Goal: Task Accomplishment & Management: Use online tool/utility

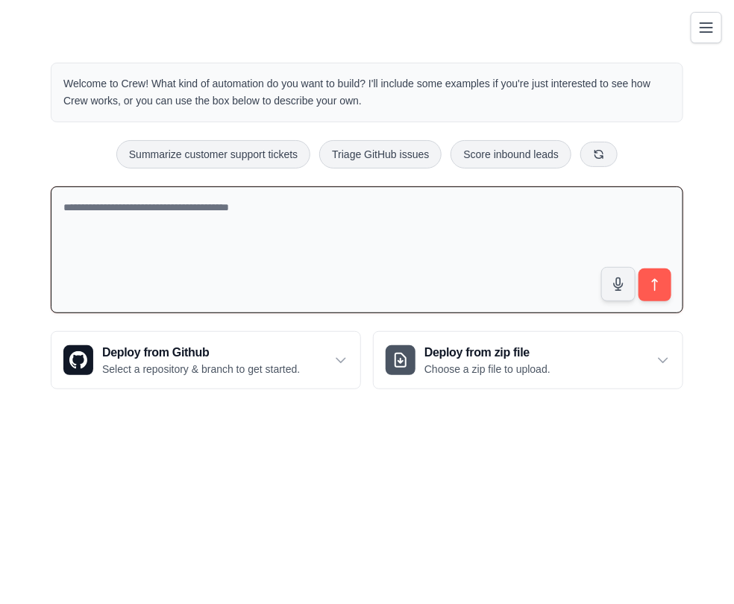
click at [362, 239] on textarea at bounding box center [367, 250] width 632 height 128
click at [704, 28] on icon "Toggle navigation" at bounding box center [706, 27] width 18 height 18
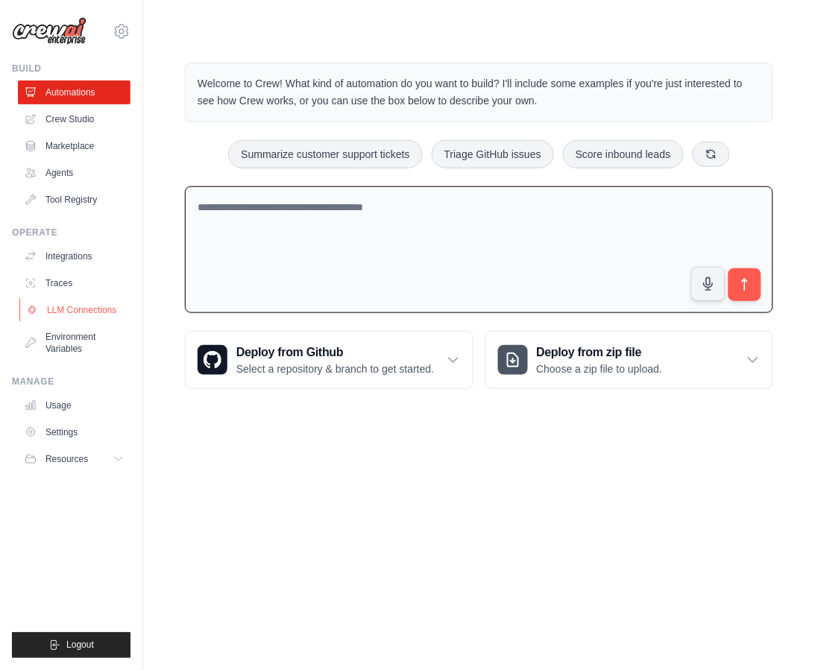
click at [90, 309] on link "LLM Connections" at bounding box center [75, 310] width 113 height 24
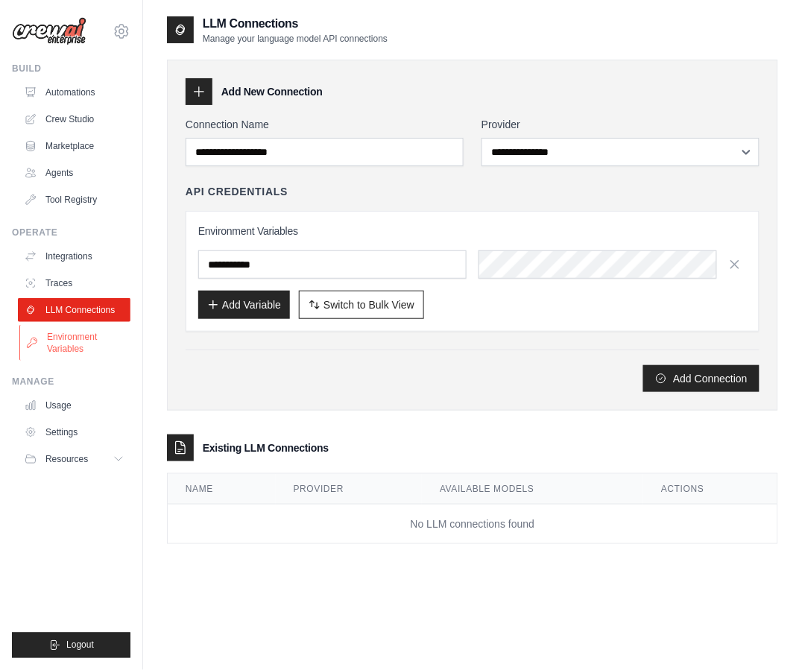
click at [81, 343] on link "Environment Variables" at bounding box center [75, 343] width 113 height 36
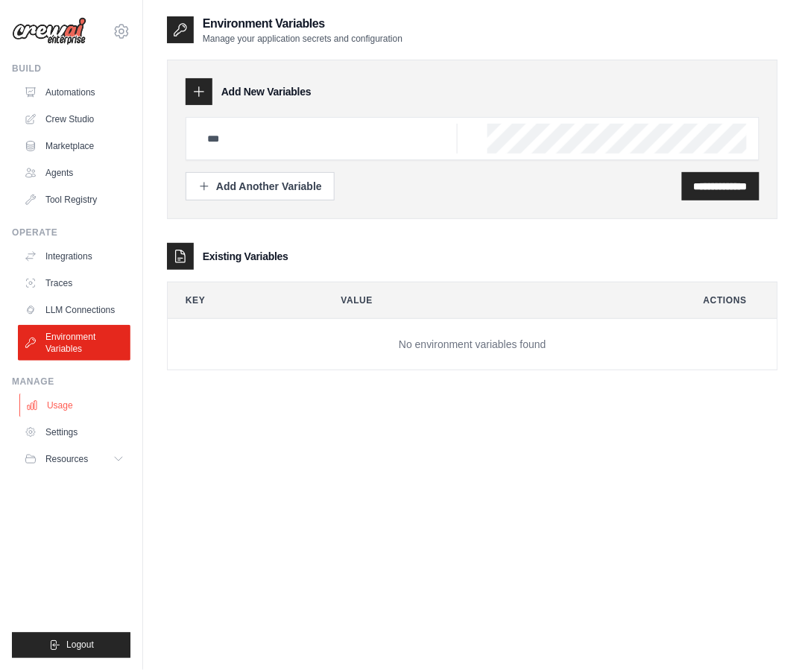
click at [75, 404] on link "Usage" at bounding box center [75, 406] width 113 height 24
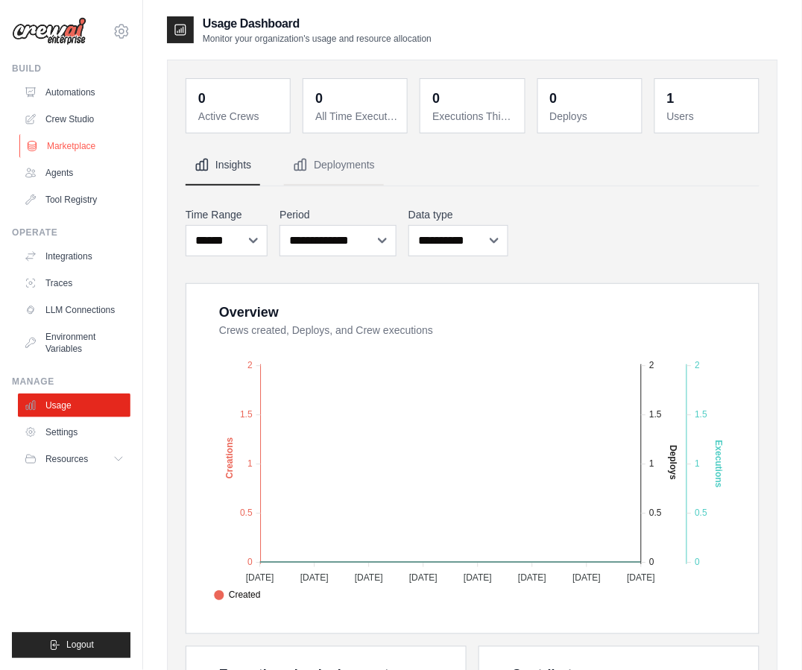
click at [86, 149] on link "Marketplace" at bounding box center [75, 146] width 113 height 24
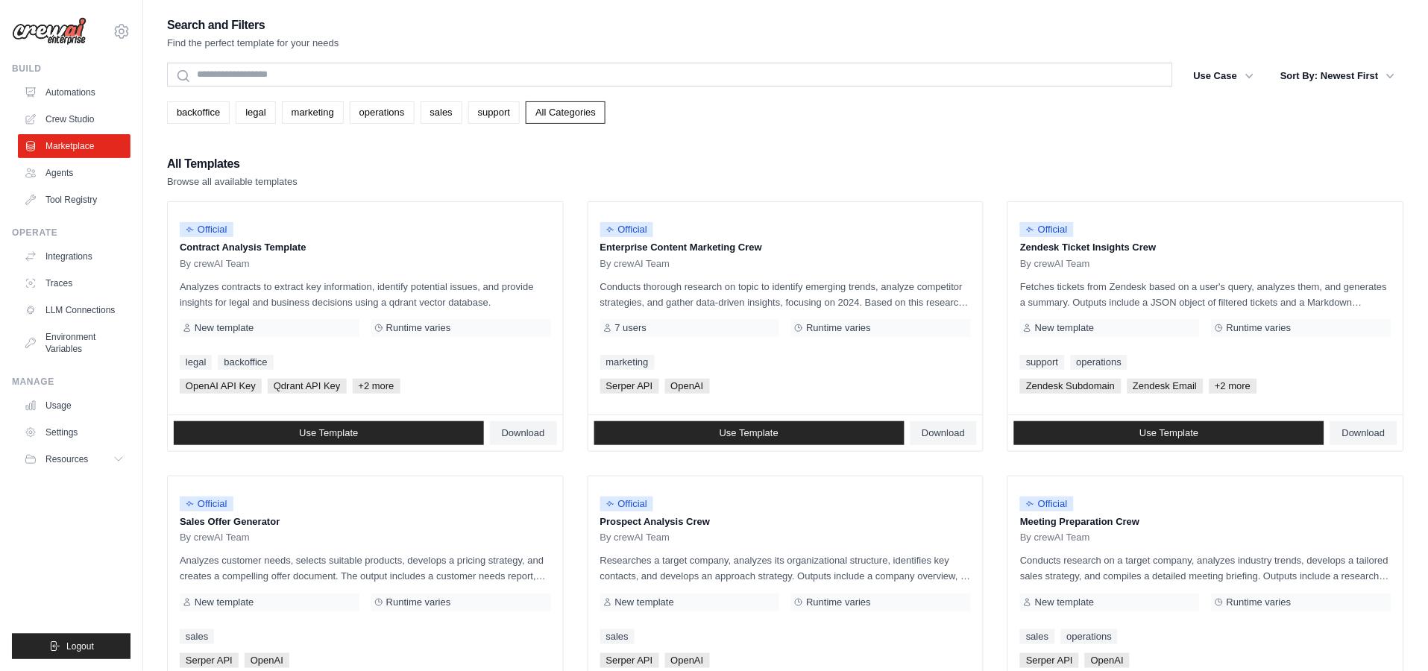
click at [634, 166] on div "All Templates Browse all available templates" at bounding box center [785, 172] width 1237 height 36
click at [70, 116] on link "Crew Studio" at bounding box center [75, 119] width 113 height 24
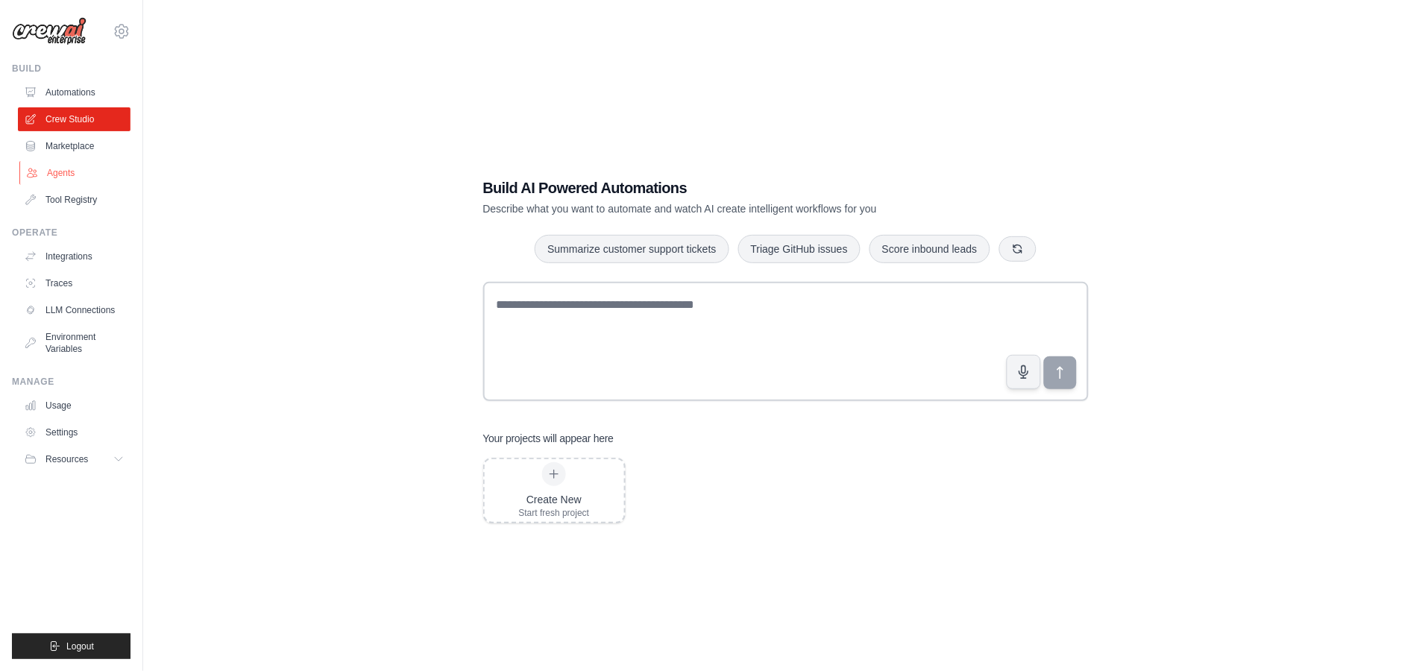
click at [65, 169] on link "Agents" at bounding box center [75, 173] width 113 height 24
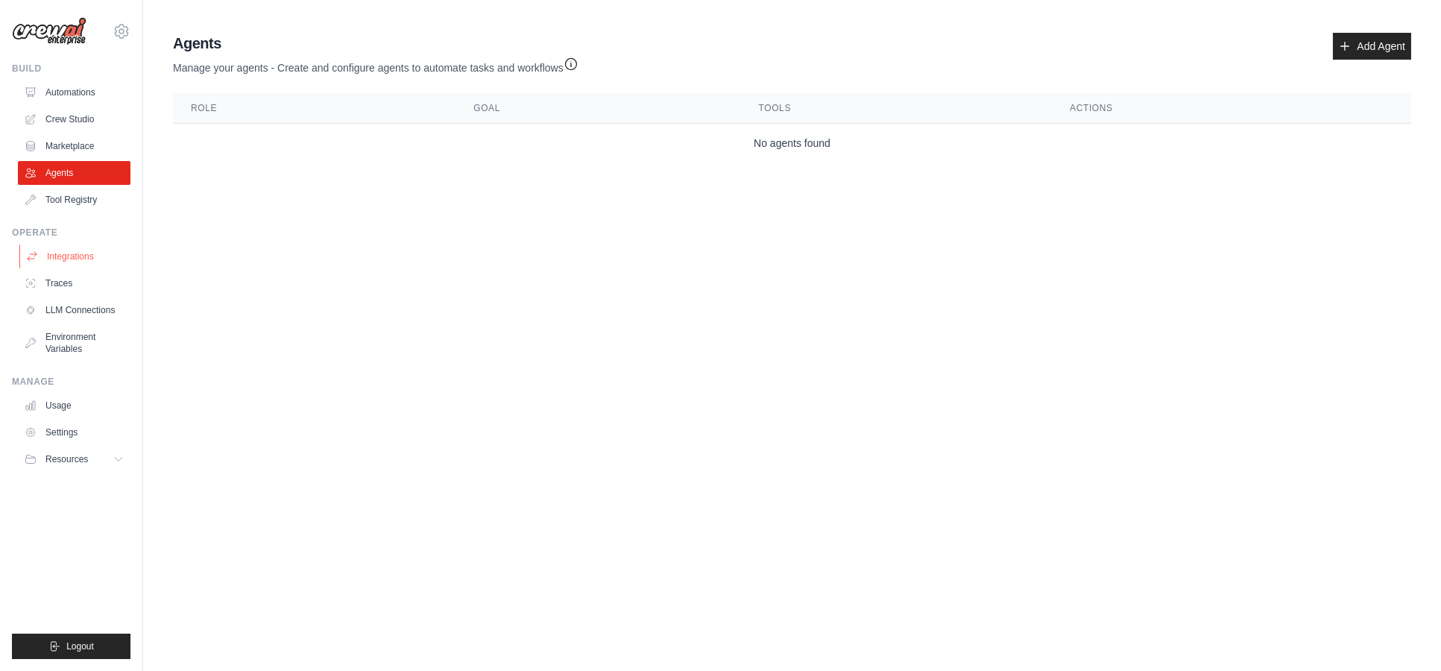
drag, startPoint x: 92, startPoint y: 249, endPoint x: 93, endPoint y: 257, distance: 8.2
click at [92, 250] on link "Integrations" at bounding box center [75, 257] width 113 height 24
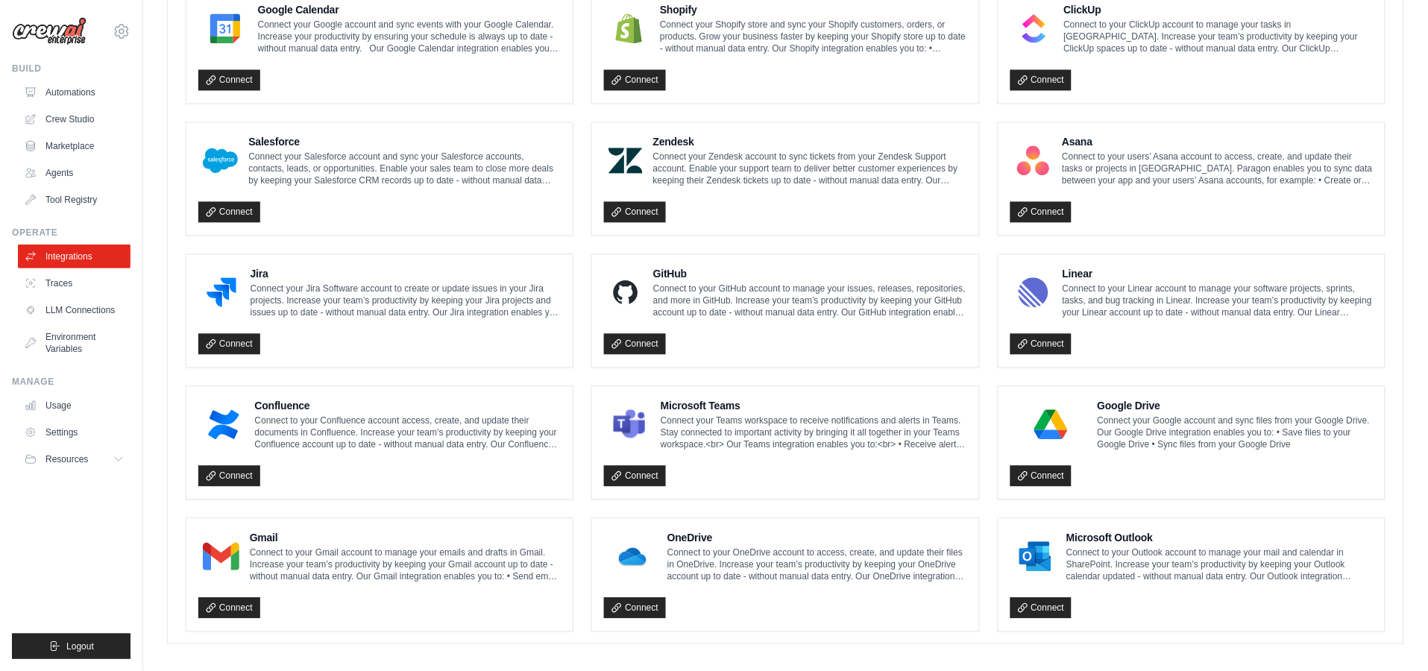
scroll to position [730, 0]
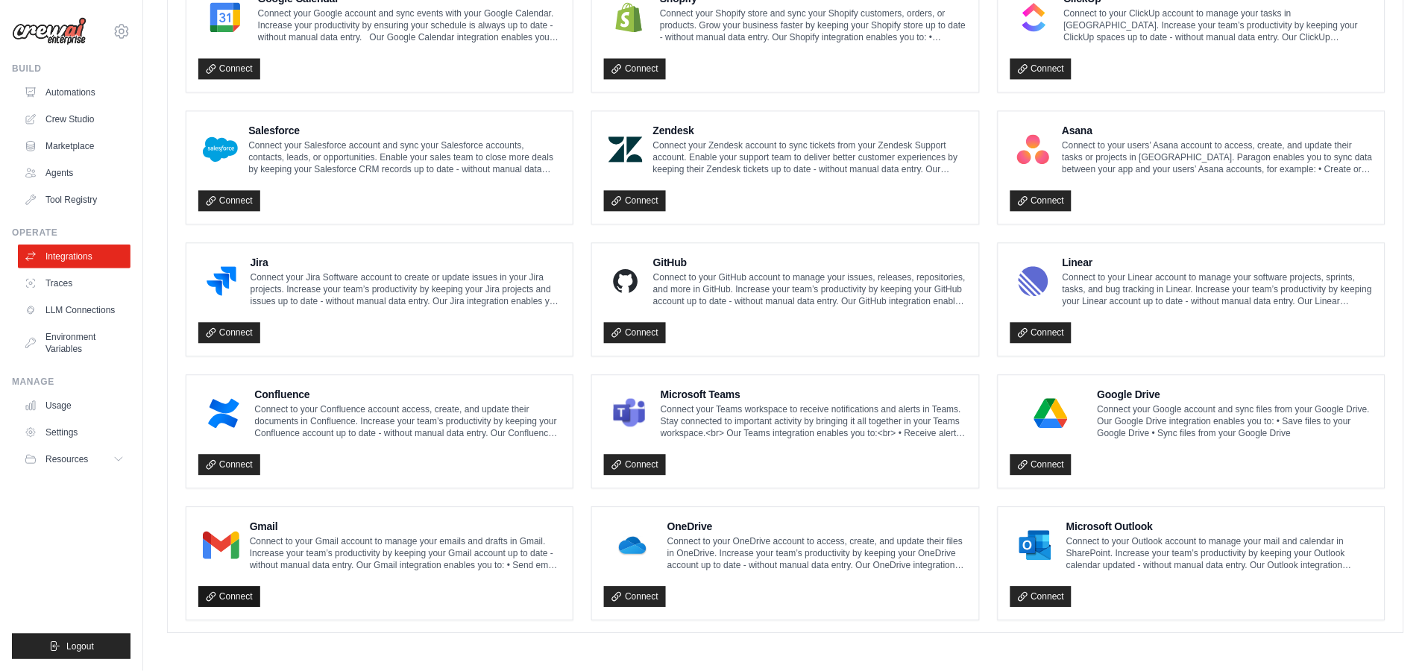
click at [242, 592] on link "Connect" at bounding box center [229, 597] width 62 height 21
drag, startPoint x: 410, startPoint y: 535, endPoint x: 419, endPoint y: 564, distance: 29.7
click at [419, 564] on p "Connect to your Gmail account to manage your emails and drafts in Gmail. Increa…" at bounding box center [406, 554] width 312 height 36
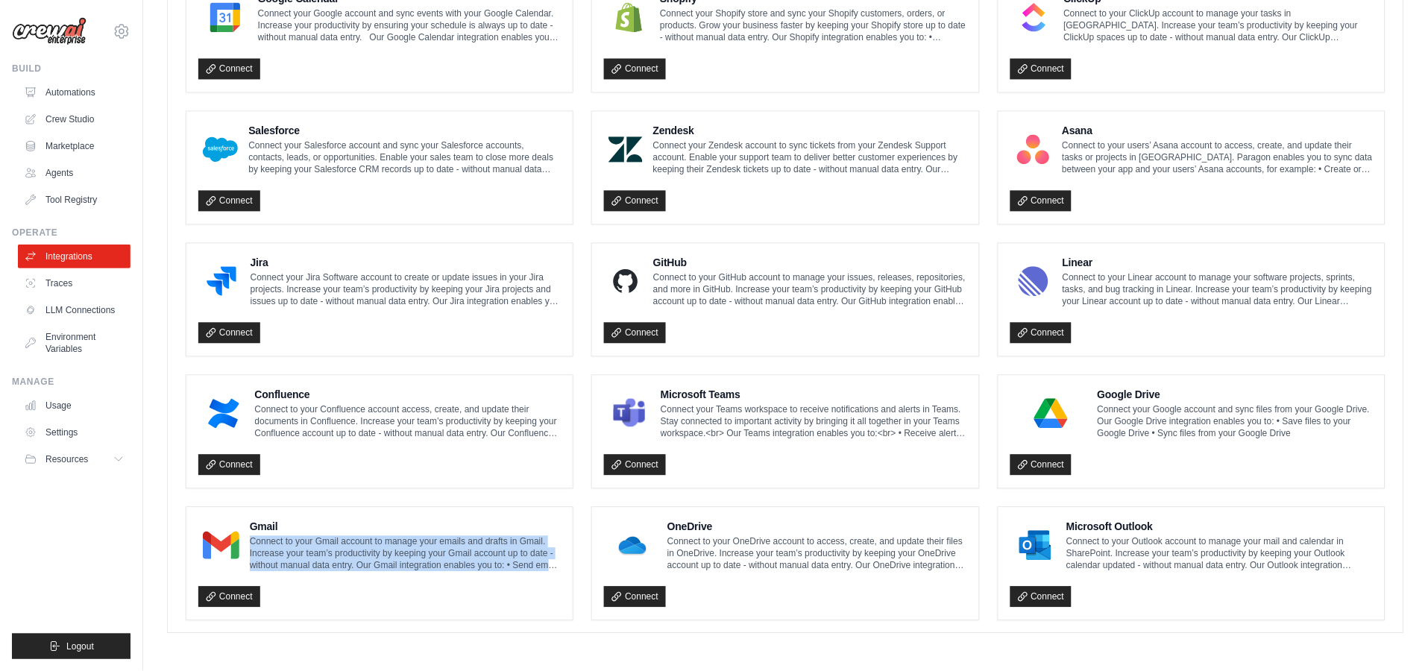
click at [419, 564] on p "Connect to your Gmail account to manage your emails and drafts in Gmail. Increa…" at bounding box center [406, 554] width 312 height 36
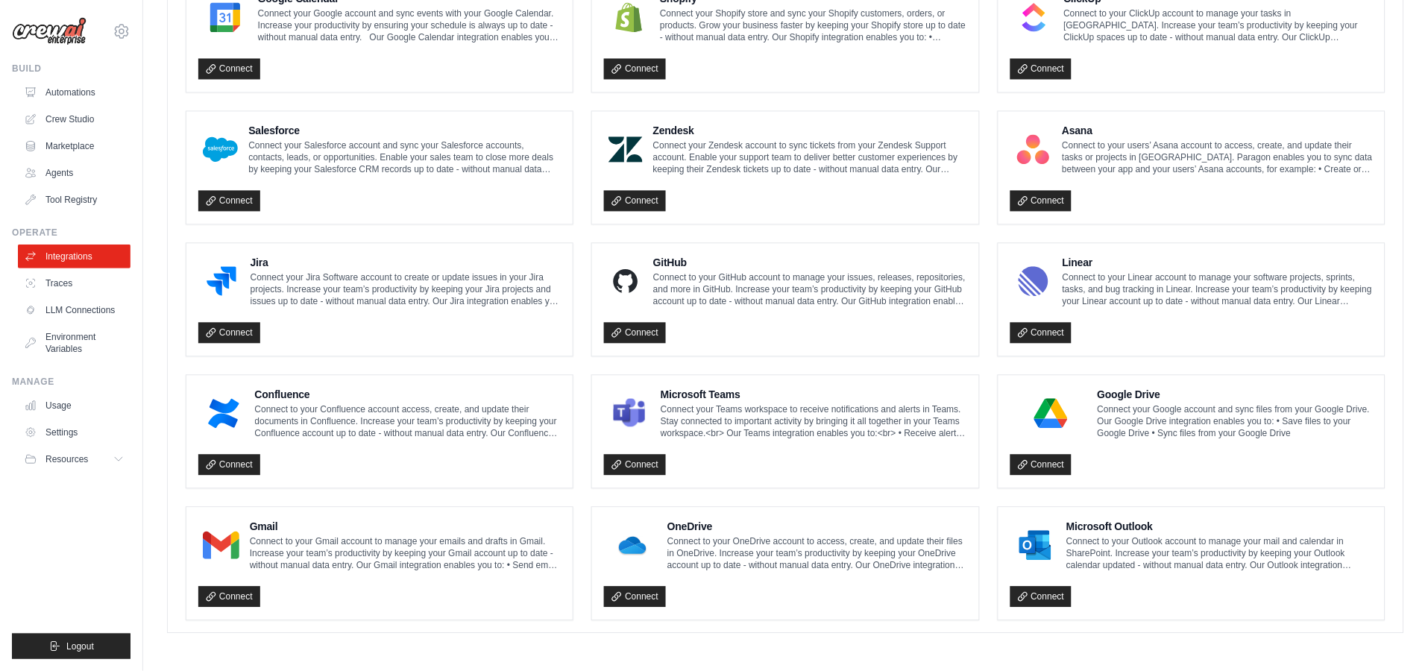
click at [438, 595] on div "Connect" at bounding box center [379, 593] width 362 height 31
click at [218, 599] on link "Connect" at bounding box center [229, 597] width 62 height 21
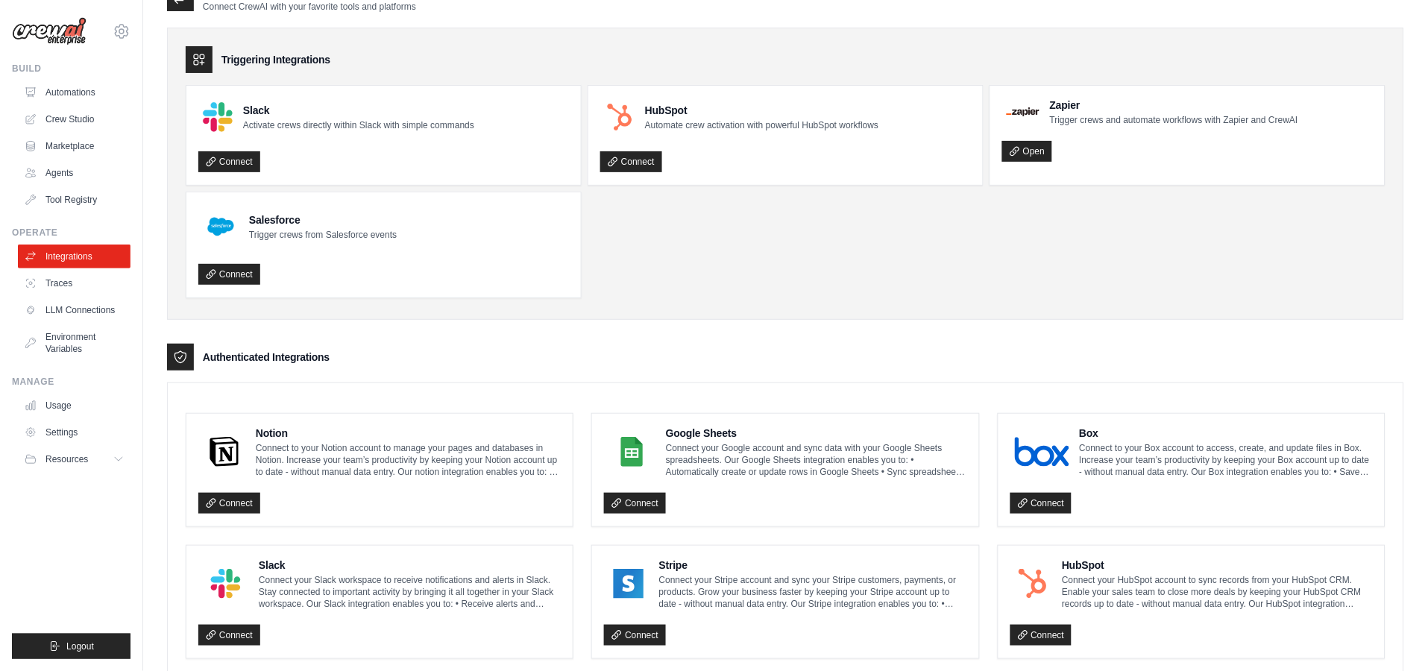
scroll to position [0, 0]
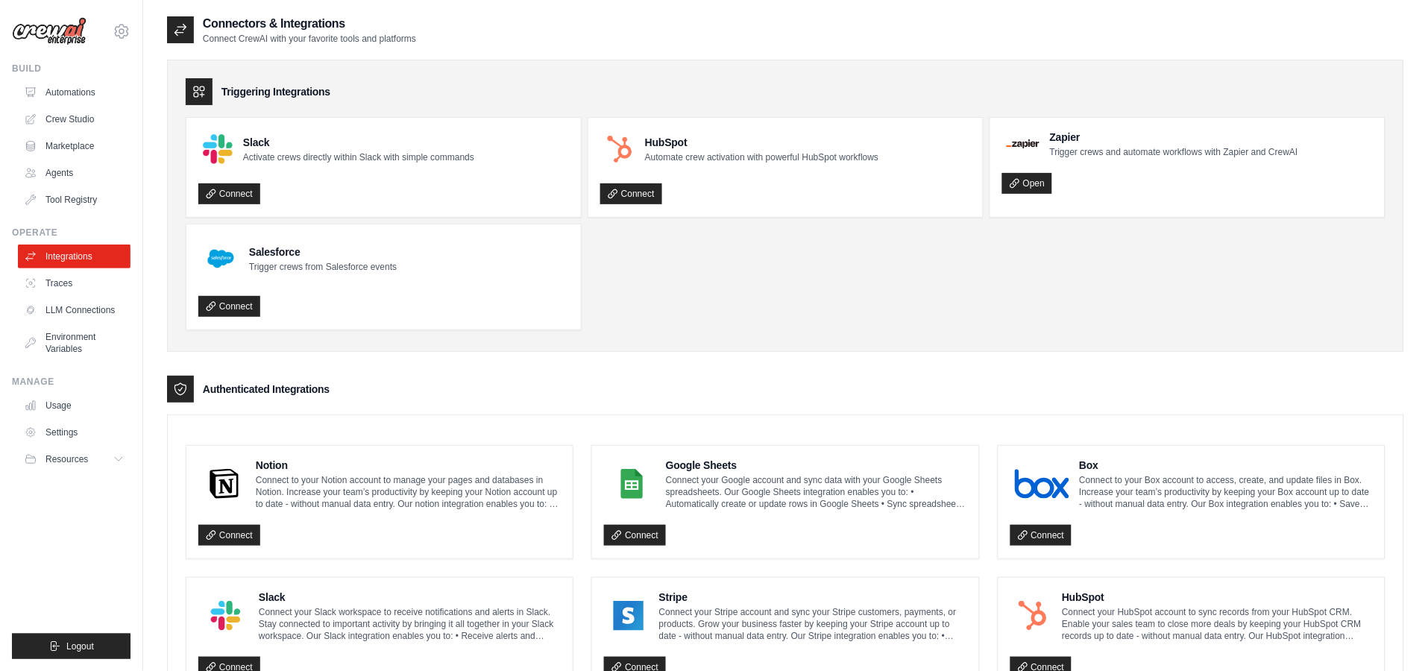
drag, startPoint x: 1110, startPoint y: 302, endPoint x: 1119, endPoint y: 304, distance: 9.9
click at [1111, 303] on ul "Slack Activate crews directly within Slack with simple commands Connect HubSpot…" at bounding box center [786, 223] width 1200 height 213
click at [1097, 70] on div "Triggering Integrations Slack Activate crews directly within Slack with simple …" at bounding box center [785, 206] width 1237 height 292
